Goal: Find specific page/section: Find specific page/section

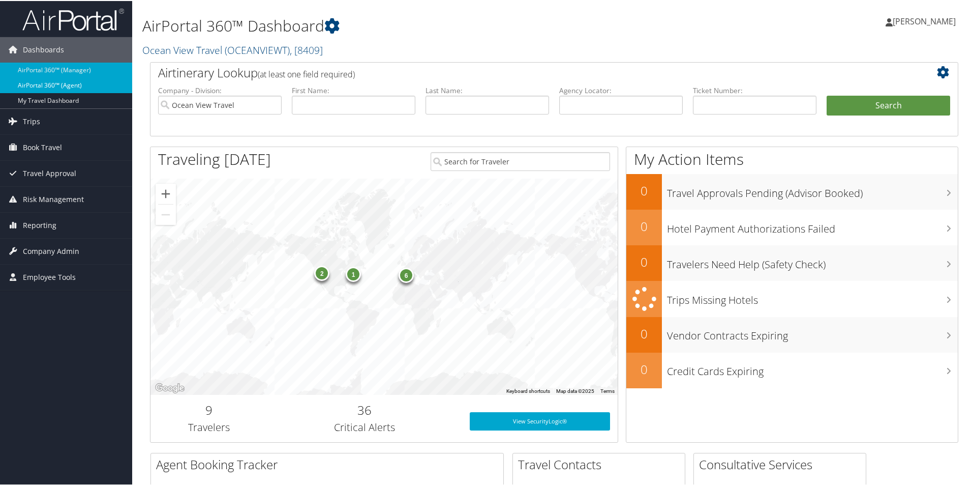
click at [81, 85] on link "AirPortal 360™ (Agent)" at bounding box center [66, 84] width 132 height 15
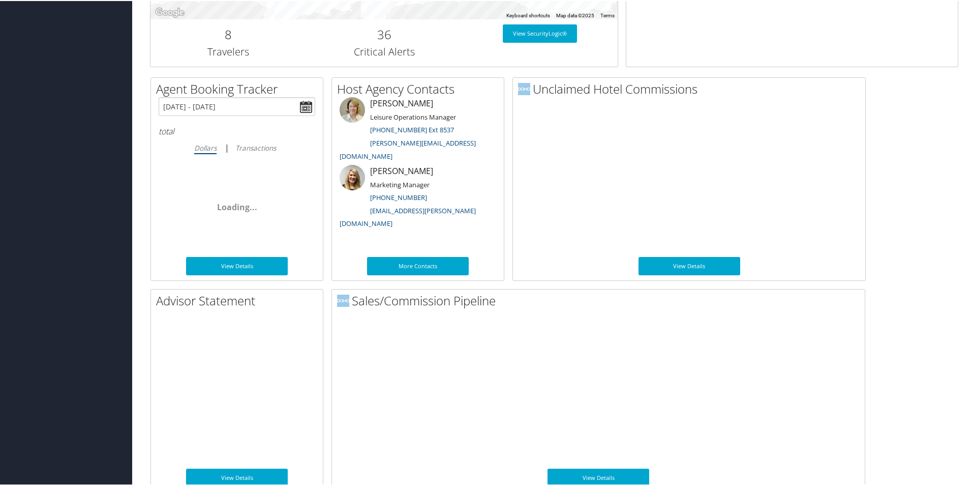
scroll to position [474, 0]
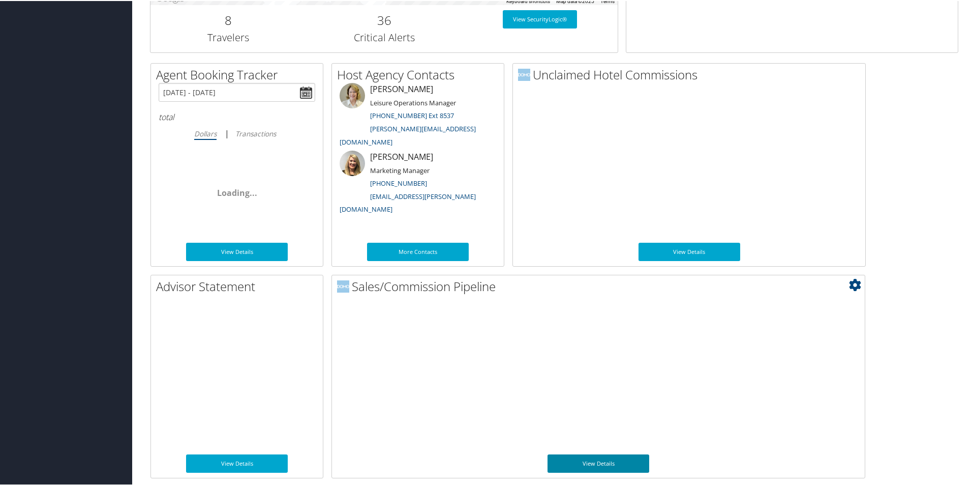
click at [589, 461] on link "View Details" at bounding box center [599, 462] width 102 height 18
